Goal: Task Accomplishment & Management: Manage account settings

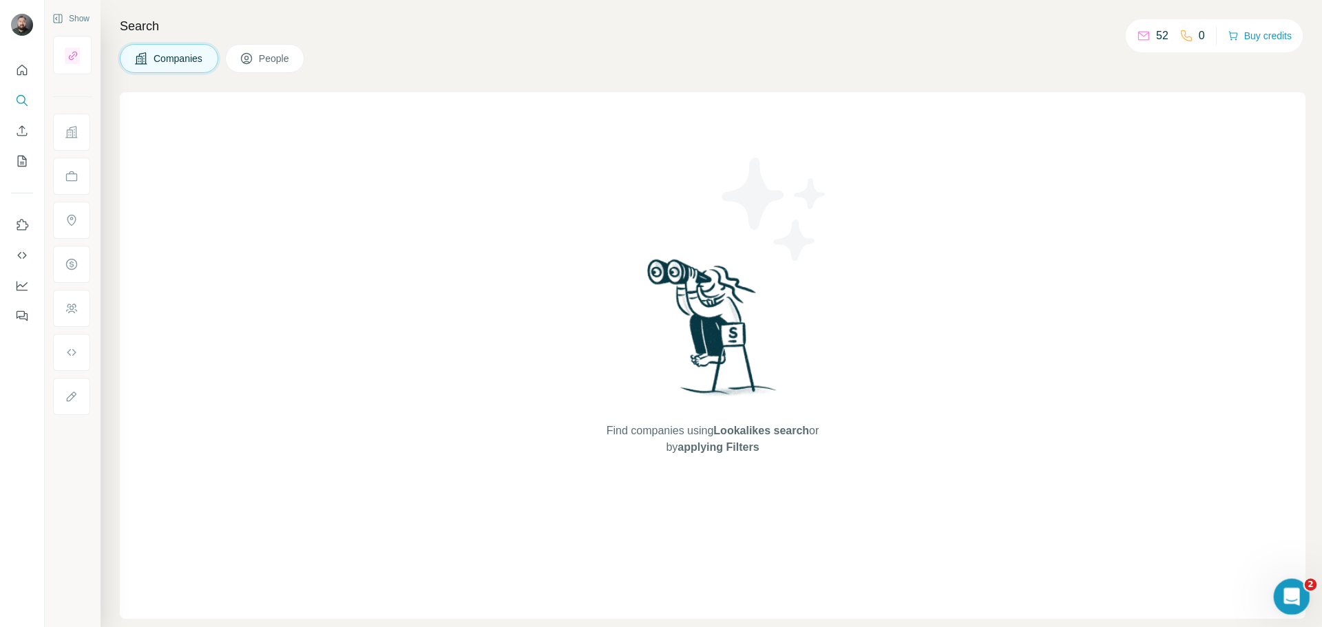
click at [1293, 591] on icon "Open Intercom Messenger" at bounding box center [1289, 595] width 23 height 23
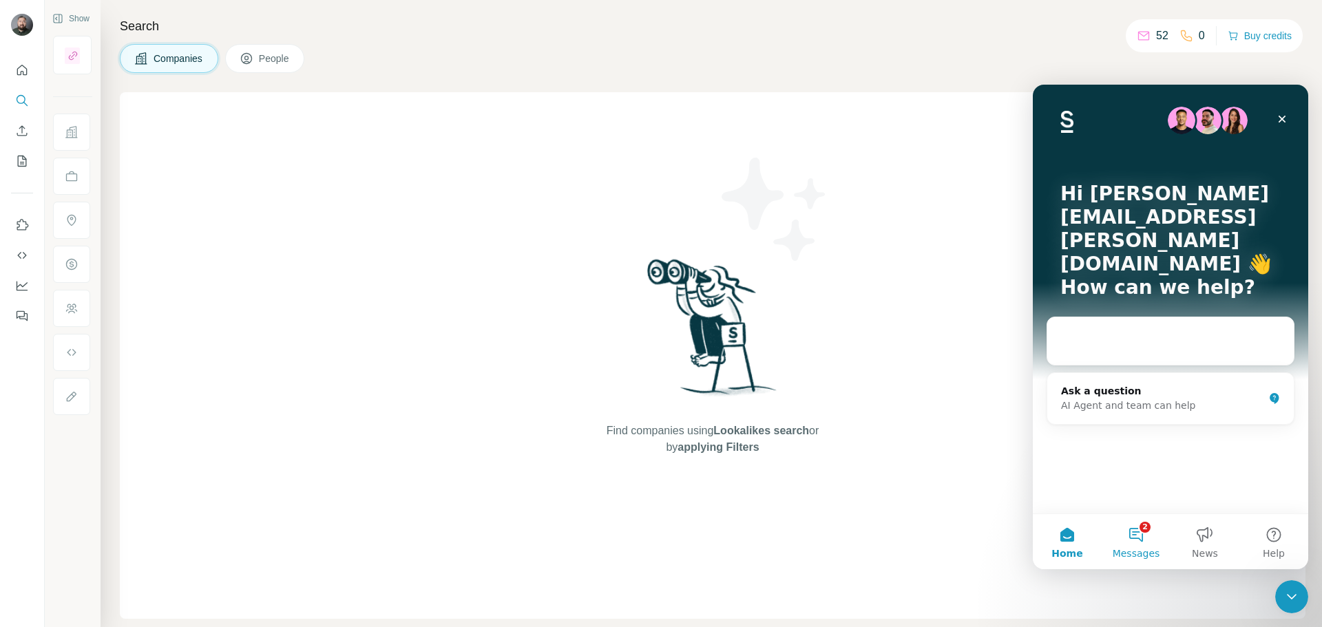
click at [1140, 540] on button "2 Messages" at bounding box center [1135, 541] width 69 height 55
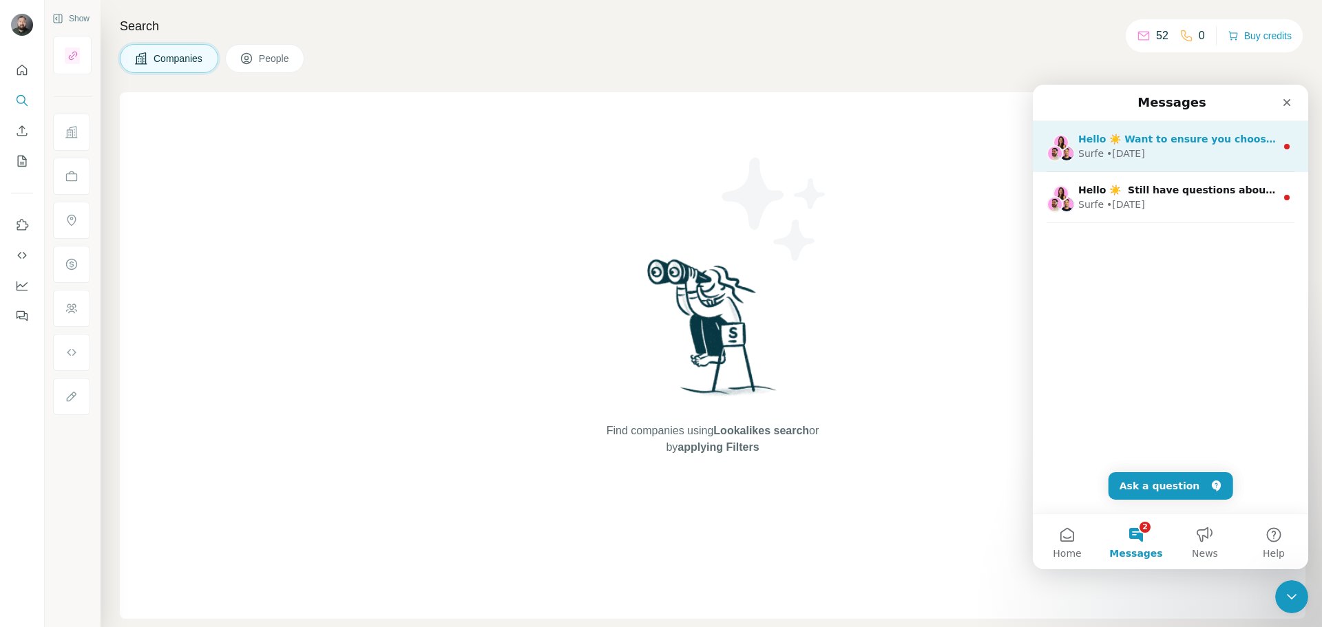
click at [1161, 150] on div "Surfe • [DATE]" at bounding box center [1177, 154] width 198 height 14
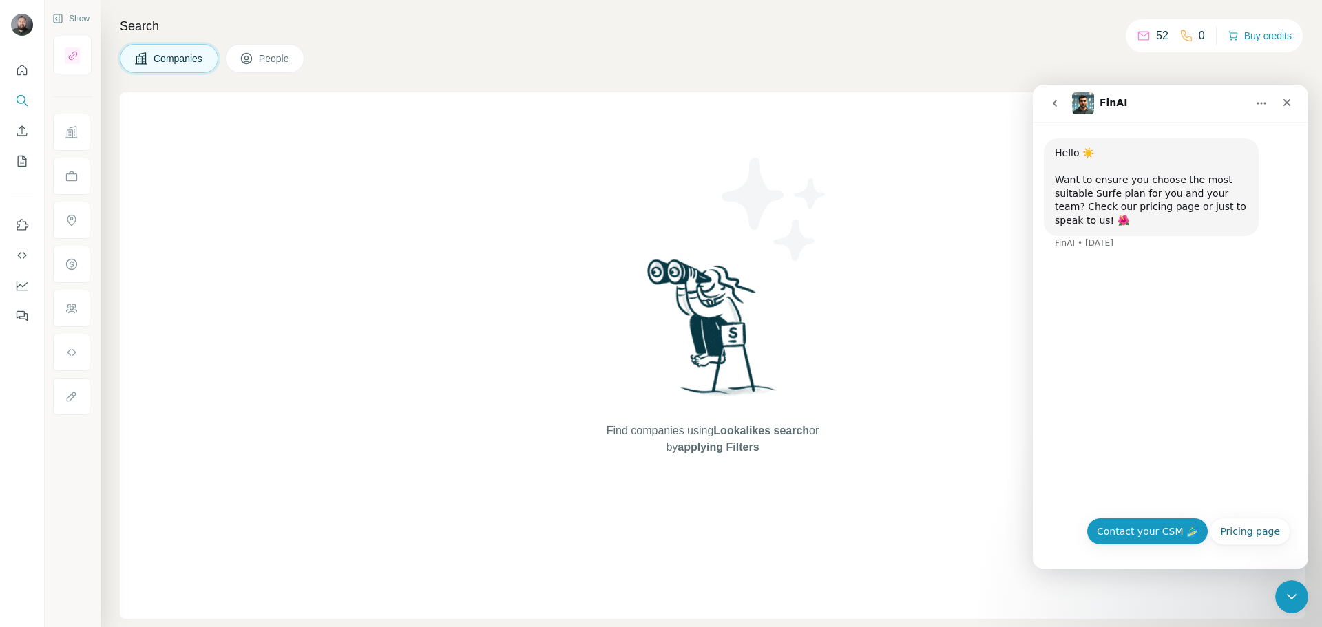
click at [1163, 534] on button "Contact your CSM 🏄‍♂️" at bounding box center [1147, 532] width 122 height 28
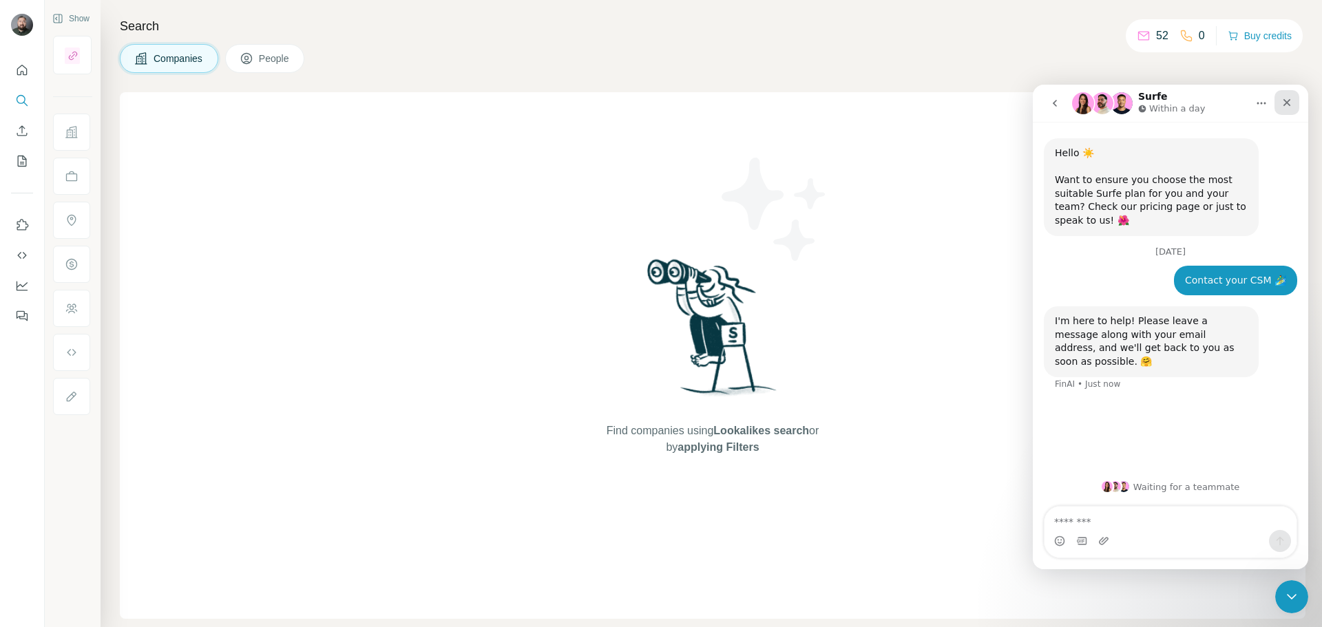
click at [1278, 106] on div "Close" at bounding box center [1286, 102] width 25 height 25
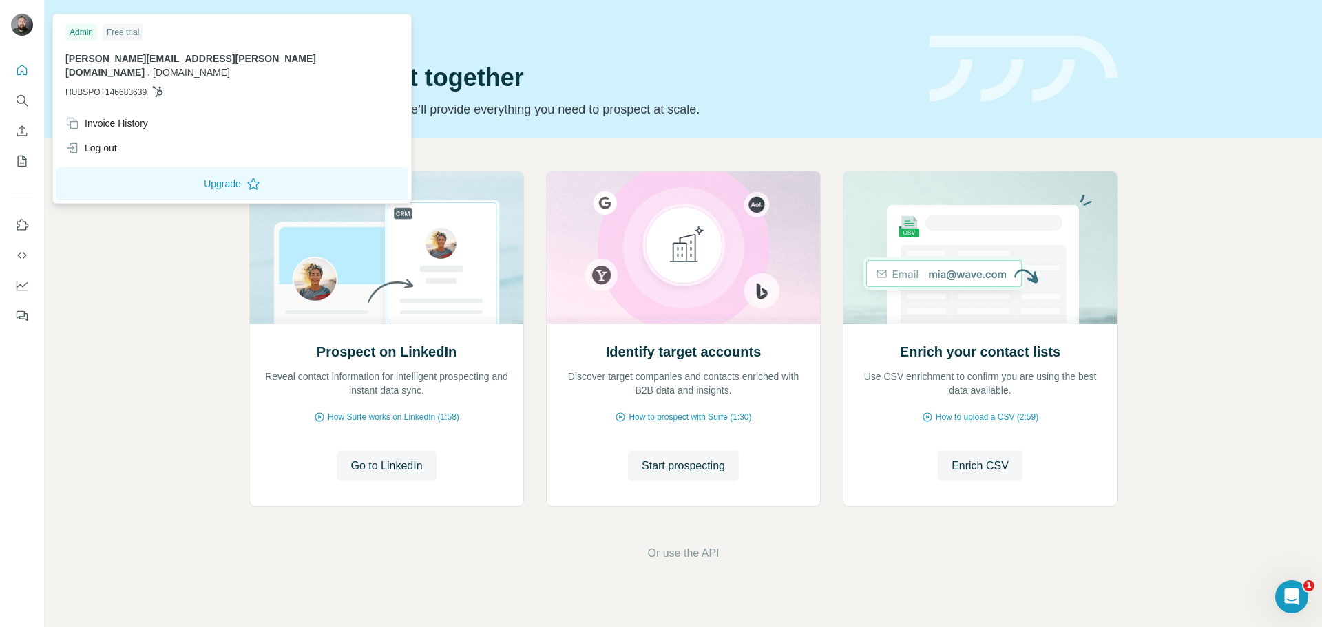
click at [23, 32] on img at bounding box center [22, 25] width 22 height 22
click at [134, 116] on div "Invoice History" at bounding box center [106, 123] width 83 height 14
click at [246, 177] on icon at bounding box center [253, 184] width 14 height 14
